Goal: Find specific page/section: Locate item on page

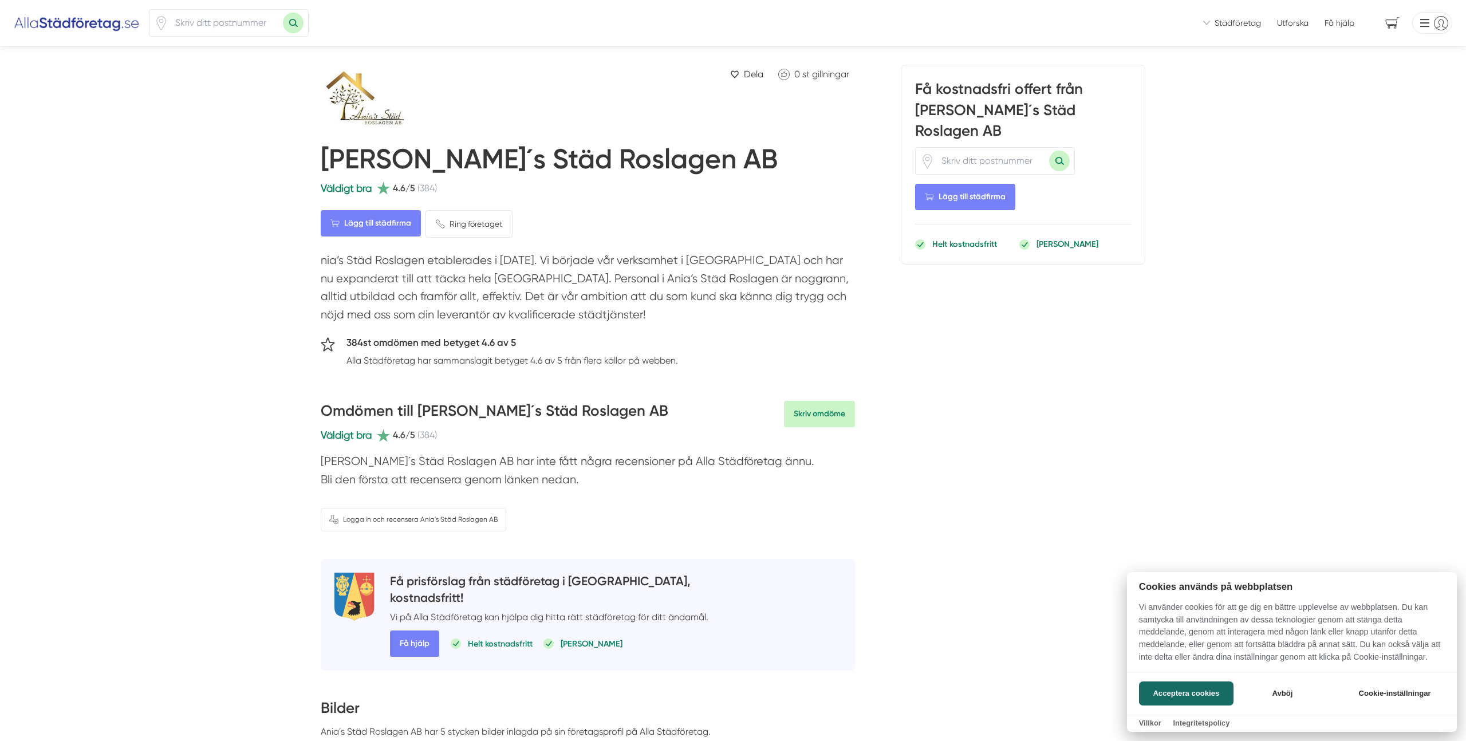
drag, startPoint x: 320, startPoint y: 168, endPoint x: 644, endPoint y: 172, distance: 324.1
click at [644, 172] on div at bounding box center [733, 370] width 1466 height 741
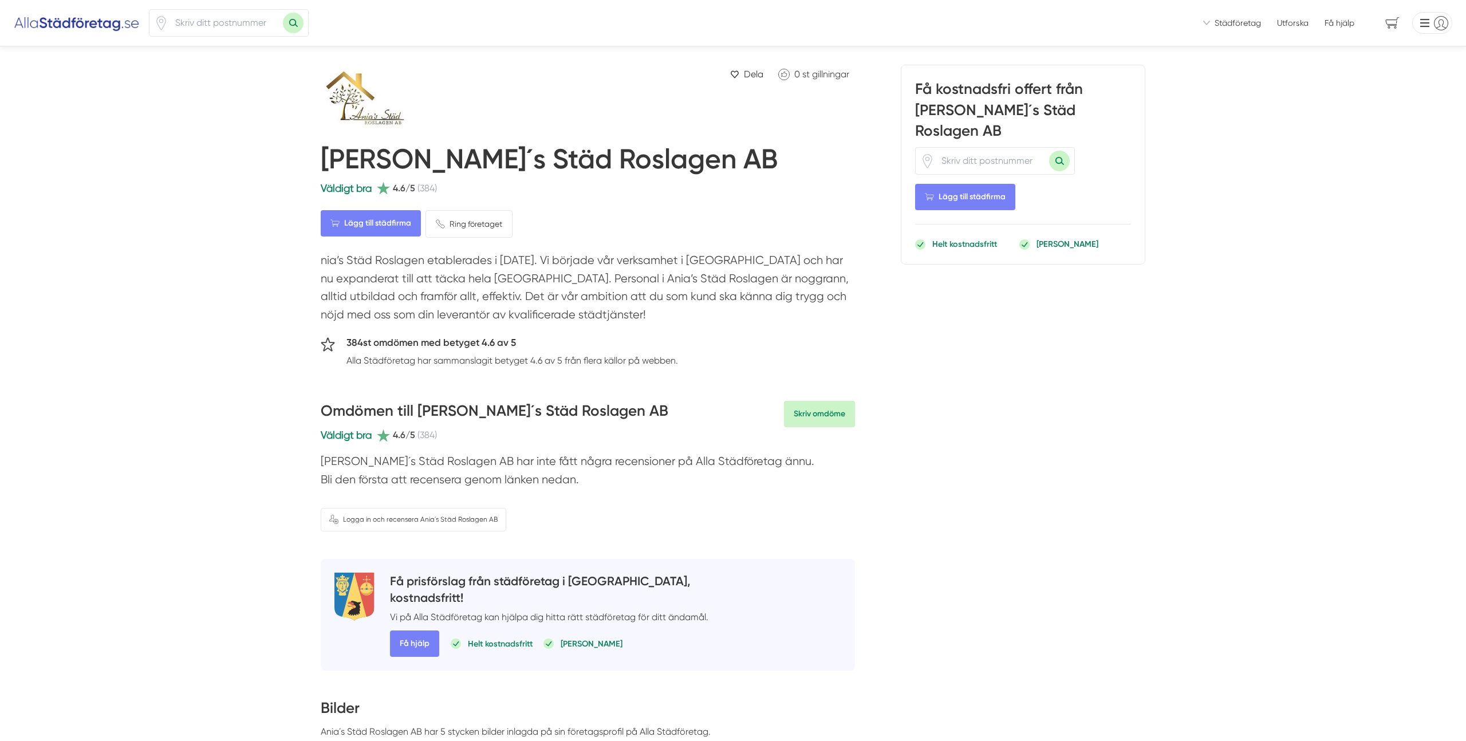
click at [643, 172] on div "[PERSON_NAME]´s Städ Roslagen AB" at bounding box center [588, 159] width 534 height 42
click at [622, 163] on h1 "[PERSON_NAME]´s Städ Roslagen AB" at bounding box center [549, 162] width 457 height 38
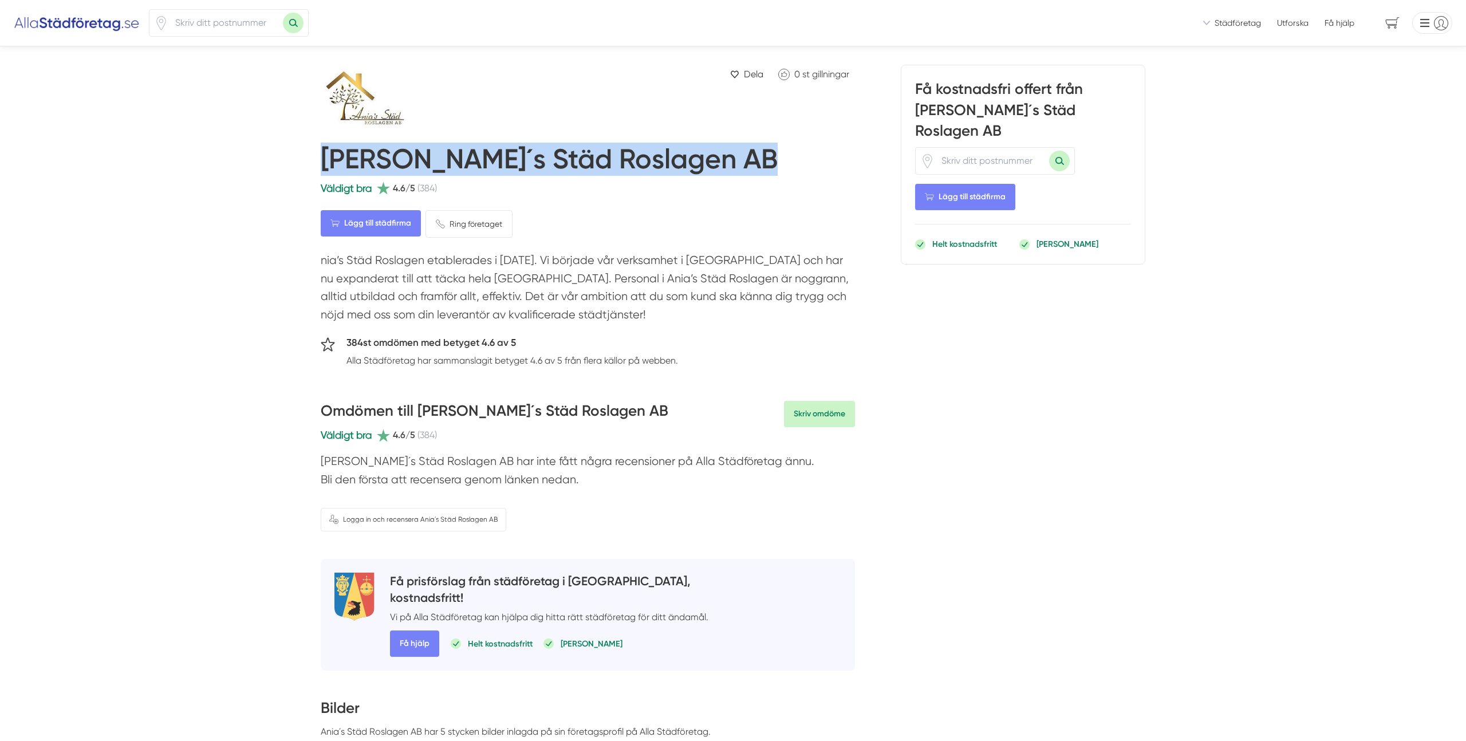
click at [622, 163] on h1 "[PERSON_NAME]´s Städ Roslagen AB" at bounding box center [549, 162] width 457 height 38
copy div "[PERSON_NAME]´s Städ Roslagen AB"
